Goal: Task Accomplishment & Management: Complete application form

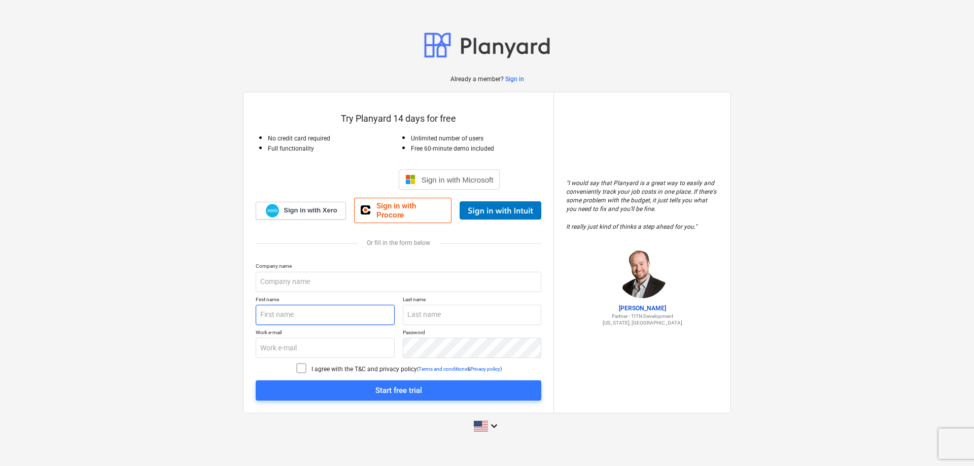
click at [276, 308] on input "text" at bounding box center [325, 315] width 139 height 20
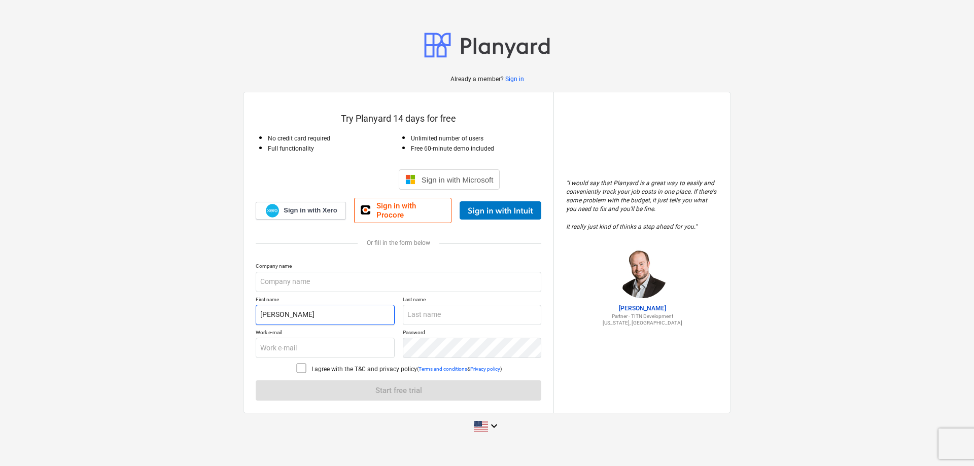
type input "[PERSON_NAME]"
type input "Pulley"
